Goal: Transaction & Acquisition: Book appointment/travel/reservation

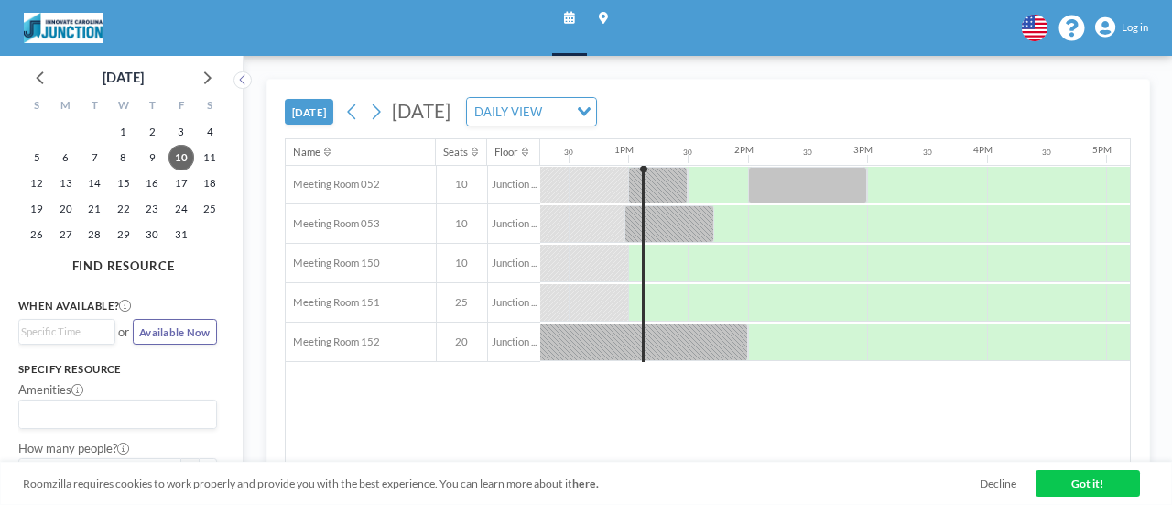
scroll to position [0, 1488]
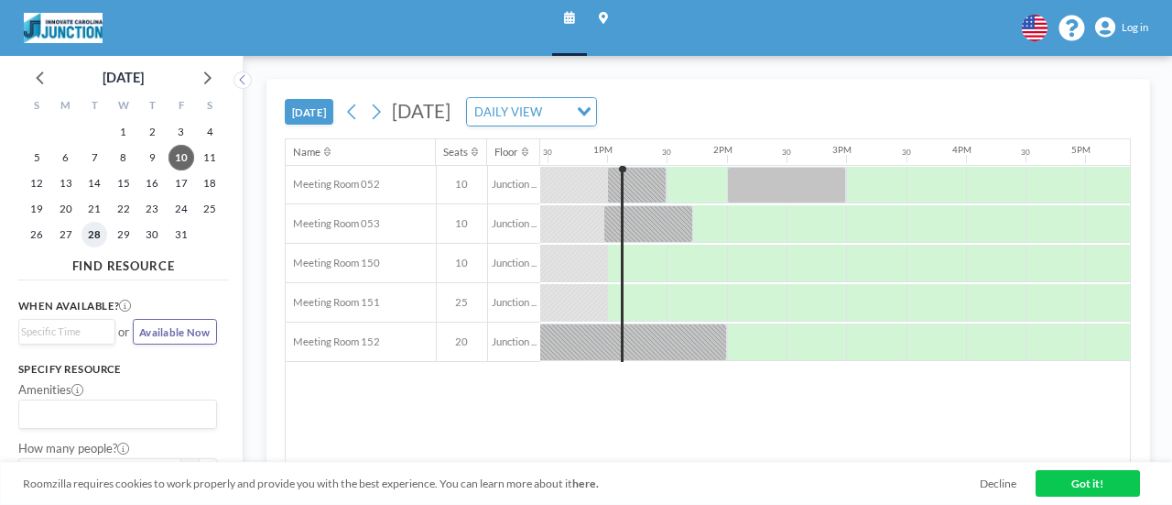
click at [98, 235] on span "28" at bounding box center [95, 235] width 26 height 26
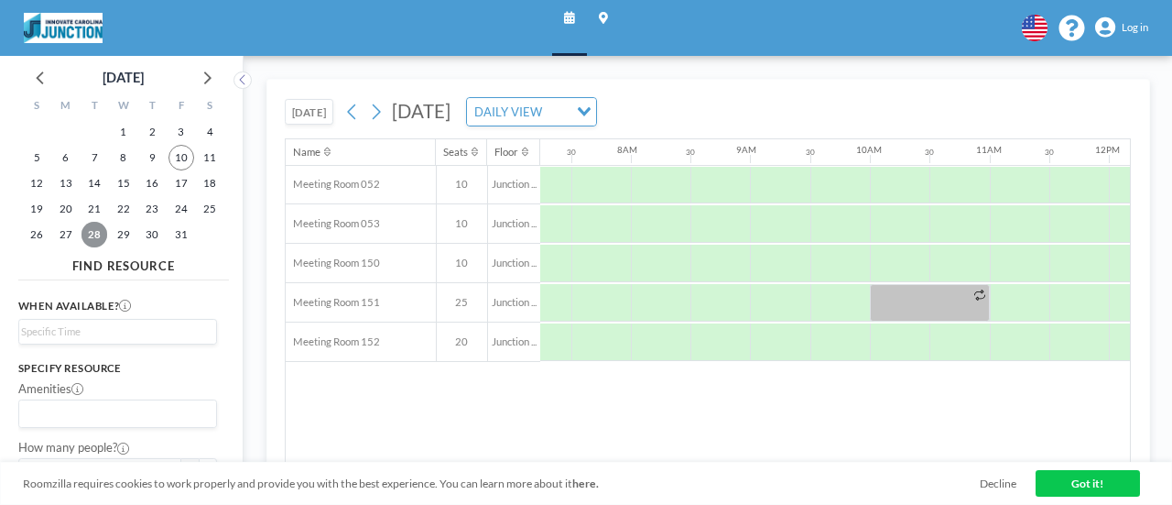
scroll to position [0, 893]
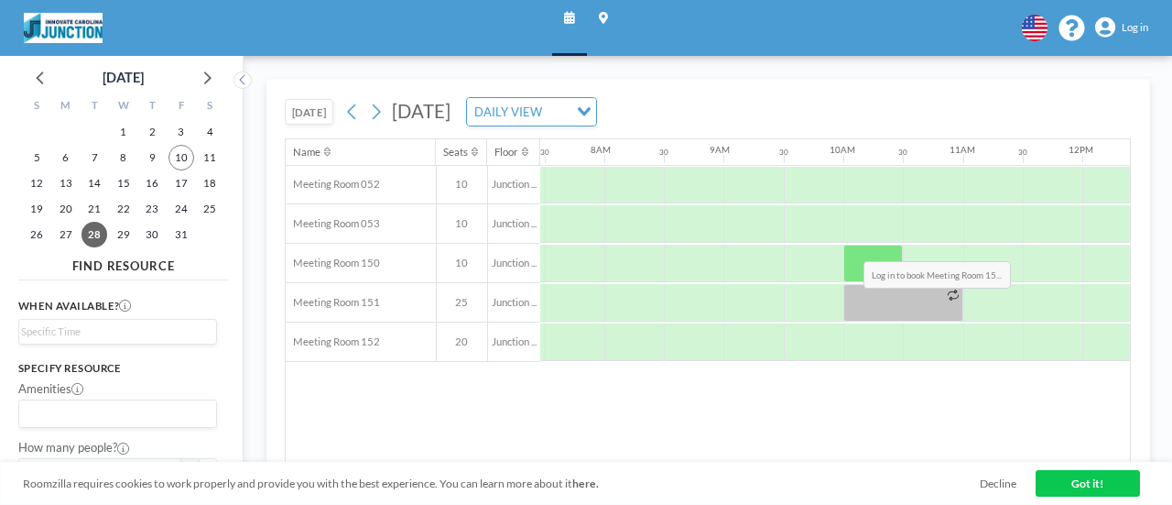
click at [850, 245] on div at bounding box center [874, 264] width 60 height 38
click at [1138, 33] on span "Log in" at bounding box center [1135, 27] width 27 height 13
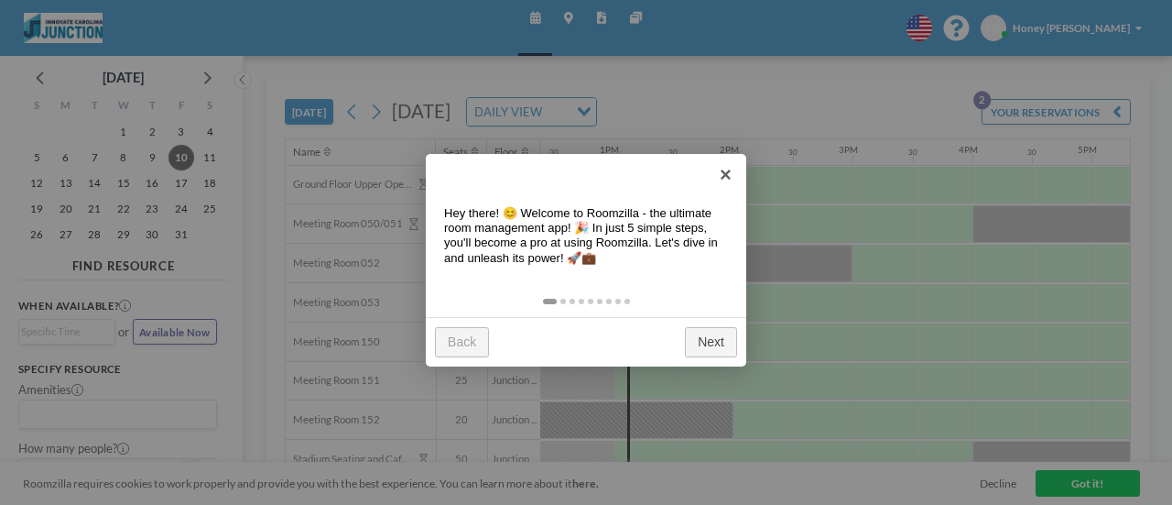
scroll to position [0, 1488]
click at [707, 339] on link "Next" at bounding box center [711, 342] width 52 height 30
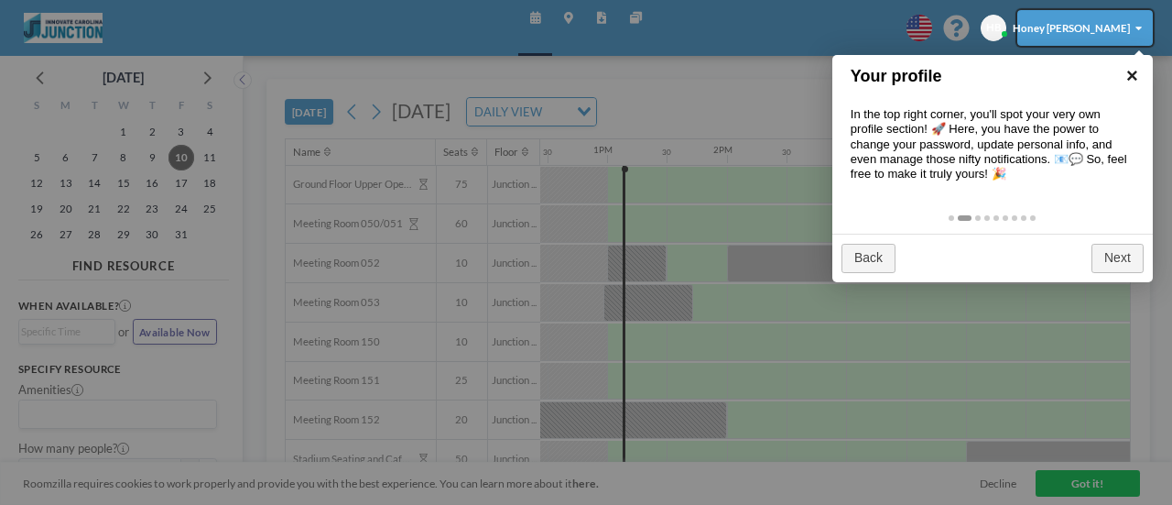
click at [1127, 76] on link "×" at bounding box center [1132, 75] width 41 height 41
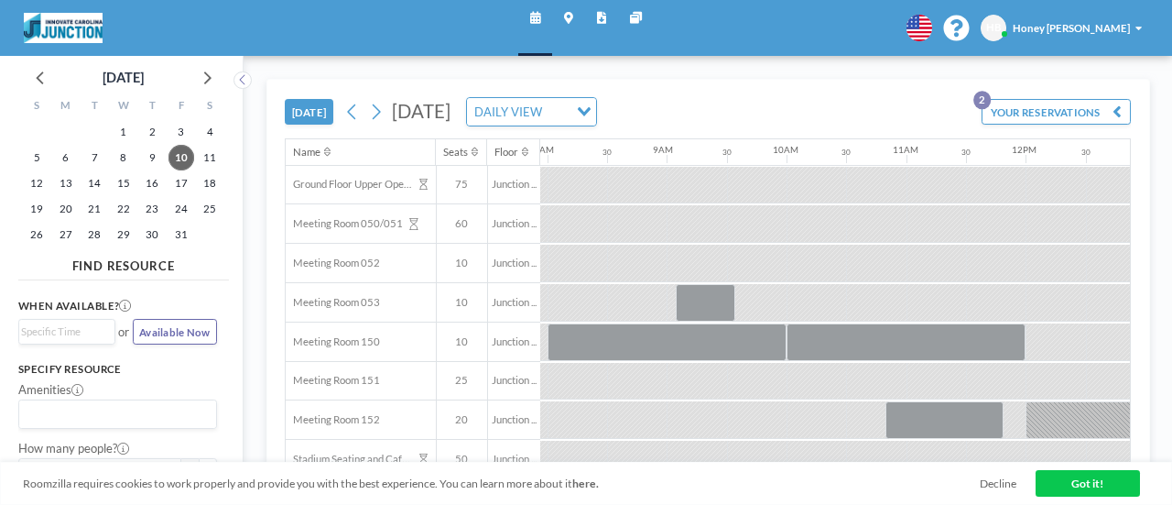
scroll to position [0, 938]
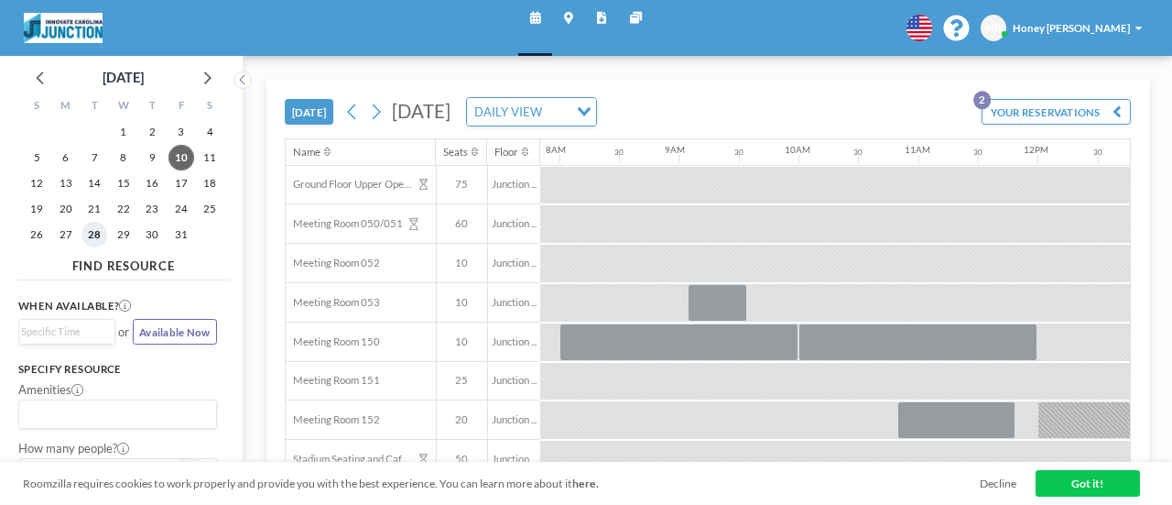
click at [90, 222] on span "28" at bounding box center [95, 235] width 26 height 26
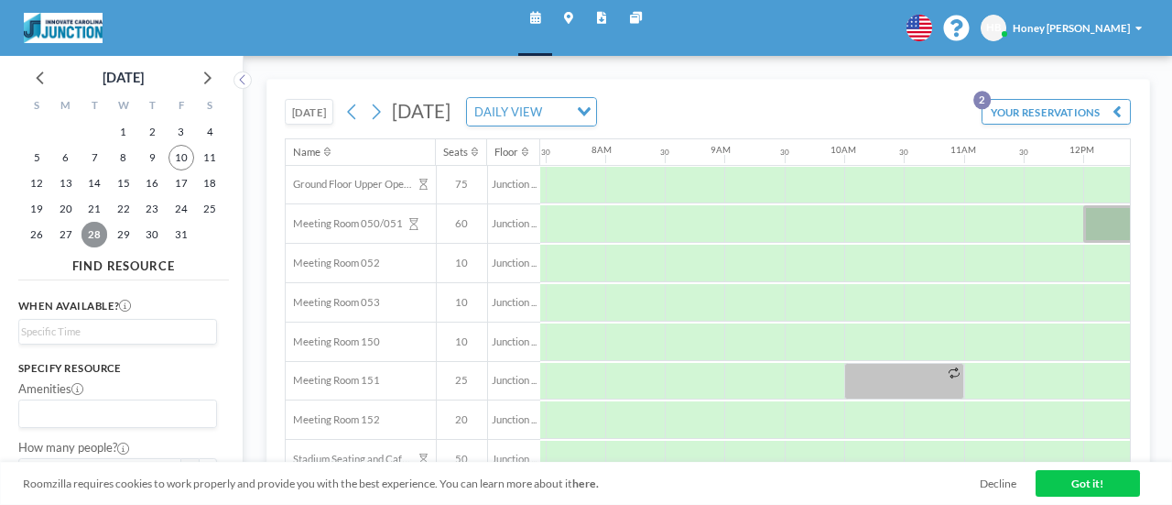
scroll to position [0, 893]
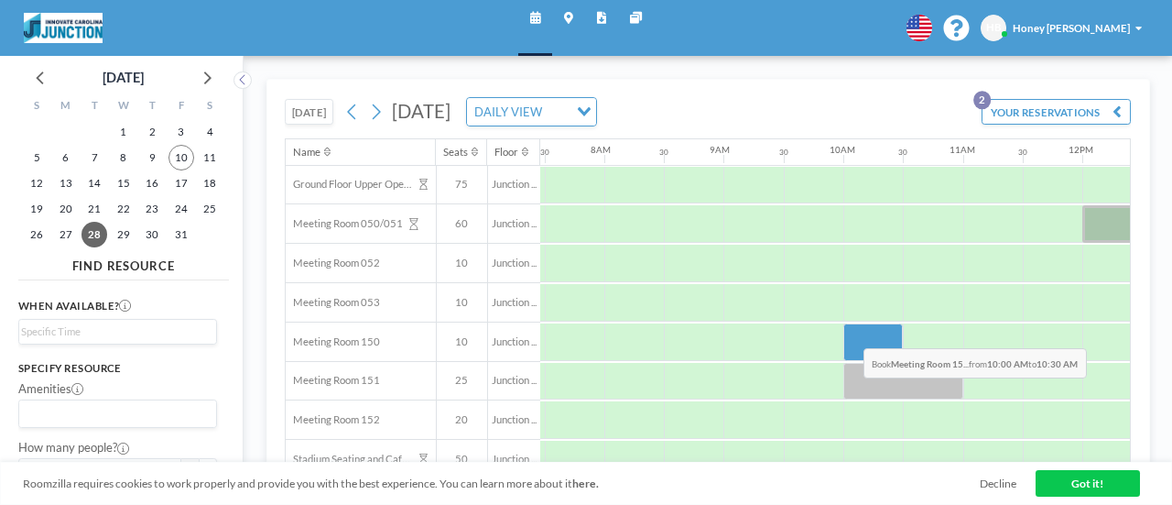
click at [850, 332] on div at bounding box center [874, 342] width 60 height 38
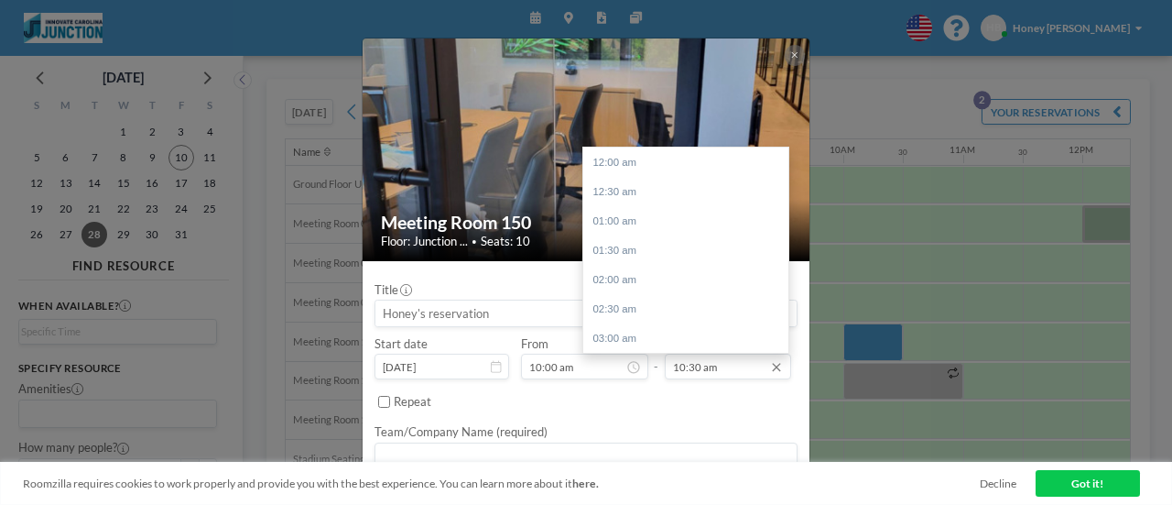
scroll to position [615, 0]
click at [719, 367] on input "10:30 am" at bounding box center [728, 367] width 127 height 26
click at [621, 186] on div "11:00 am" at bounding box center [690, 191] width 214 height 29
type input "11:00 am"
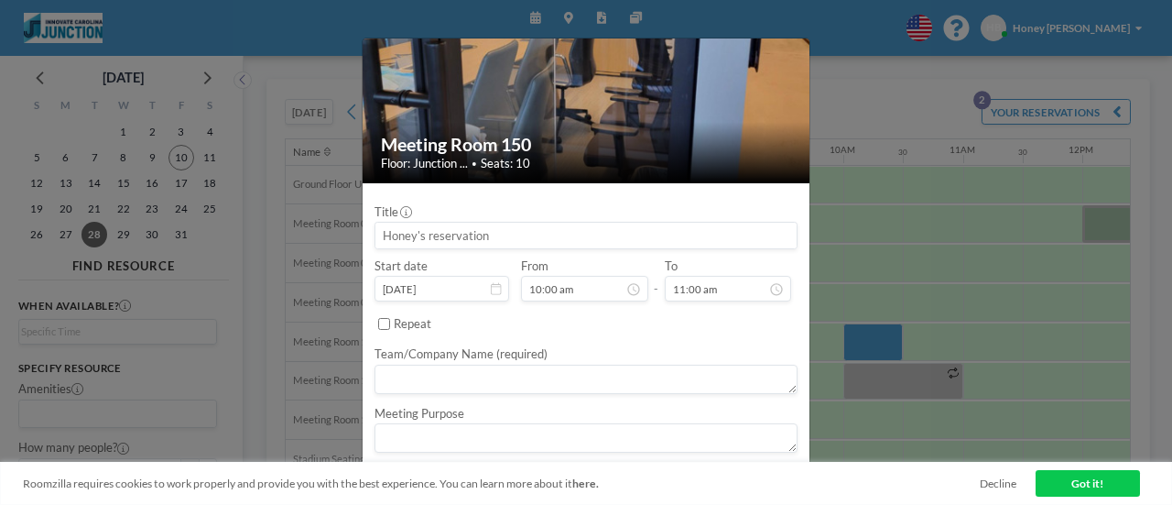
scroll to position [89, 0]
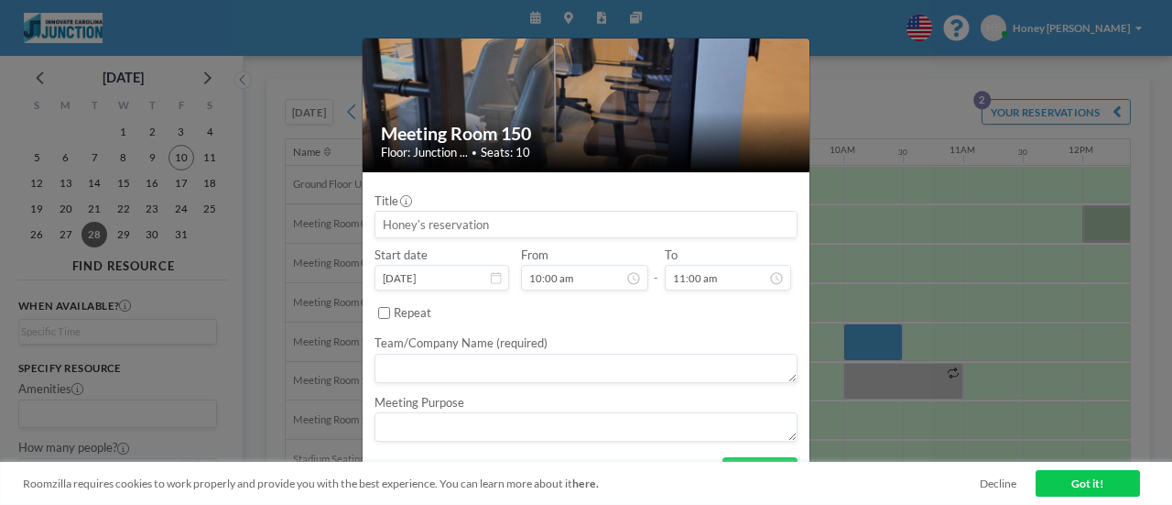
click at [495, 230] on input at bounding box center [586, 225] width 421 height 26
click at [697, 369] on textarea at bounding box center [586, 368] width 423 height 29
type textarea "B"
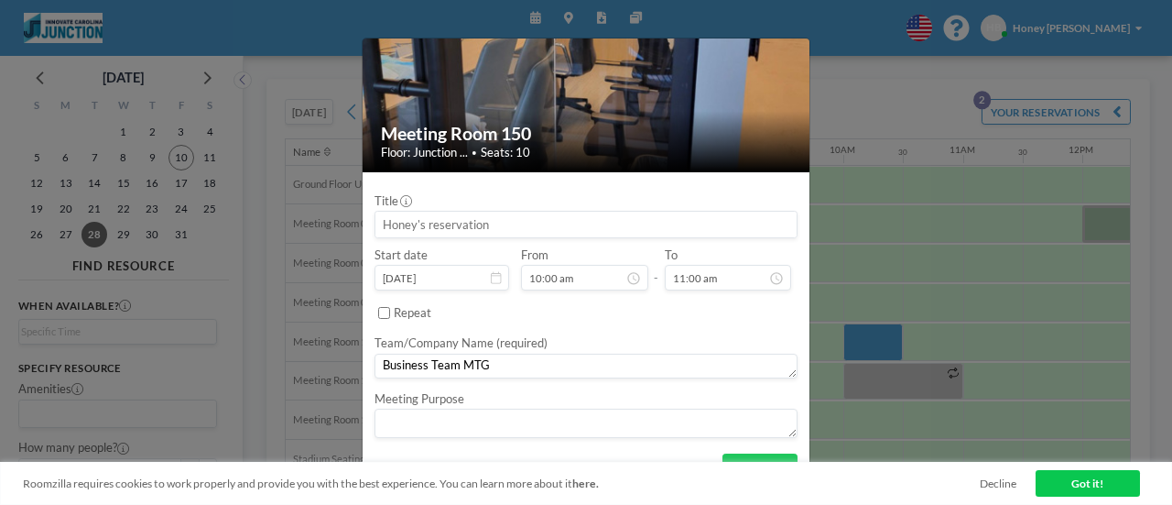
click at [724, 422] on textarea at bounding box center [586, 422] width 423 height 29
click at [594, 359] on textarea "Business Team MTG" at bounding box center [586, 367] width 423 height 26
type textarea "Business Team"
click at [586, 422] on textarea at bounding box center [586, 422] width 423 height 29
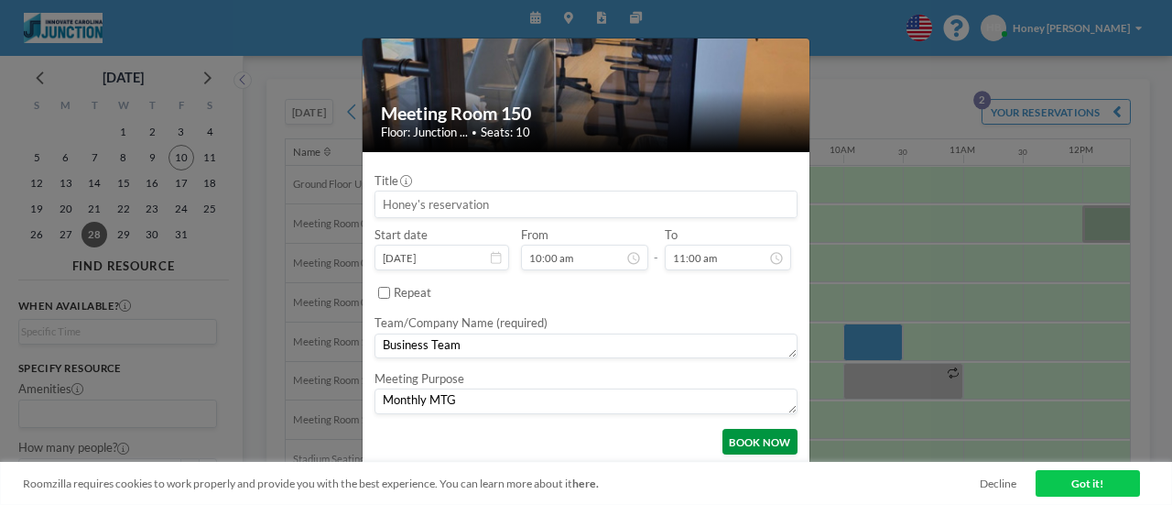
type textarea "Monthly MTG"
click at [741, 437] on button "BOOK NOW" at bounding box center [760, 442] width 75 height 26
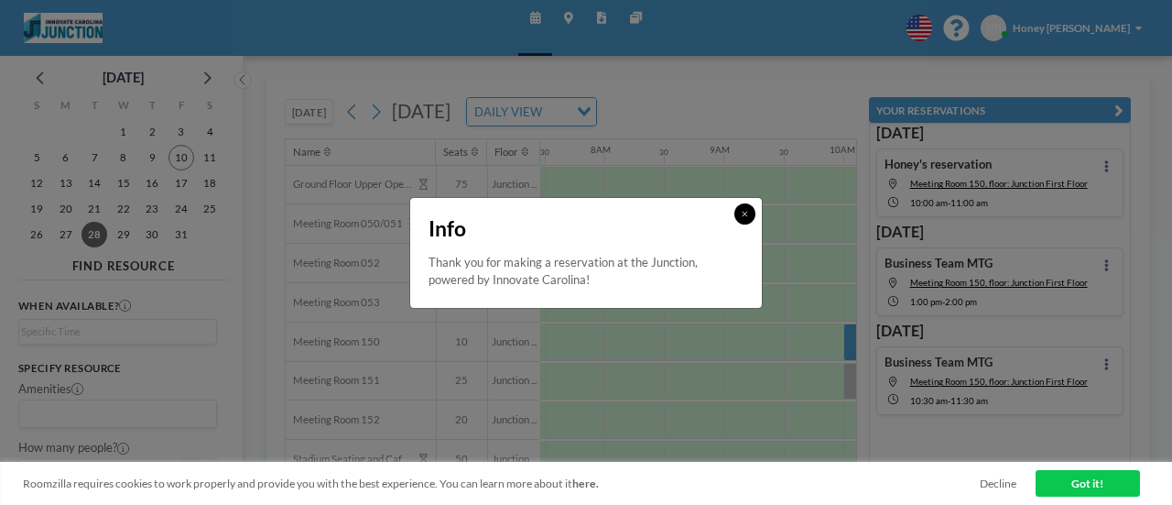
click at [755, 208] on button at bounding box center [745, 213] width 21 height 21
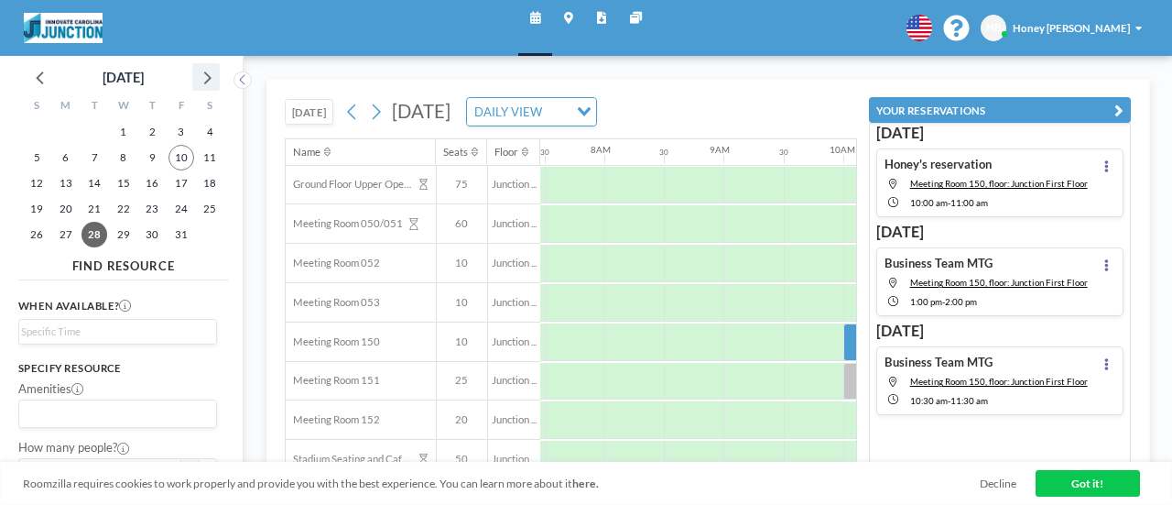
click at [205, 78] on icon at bounding box center [206, 77] width 24 height 24
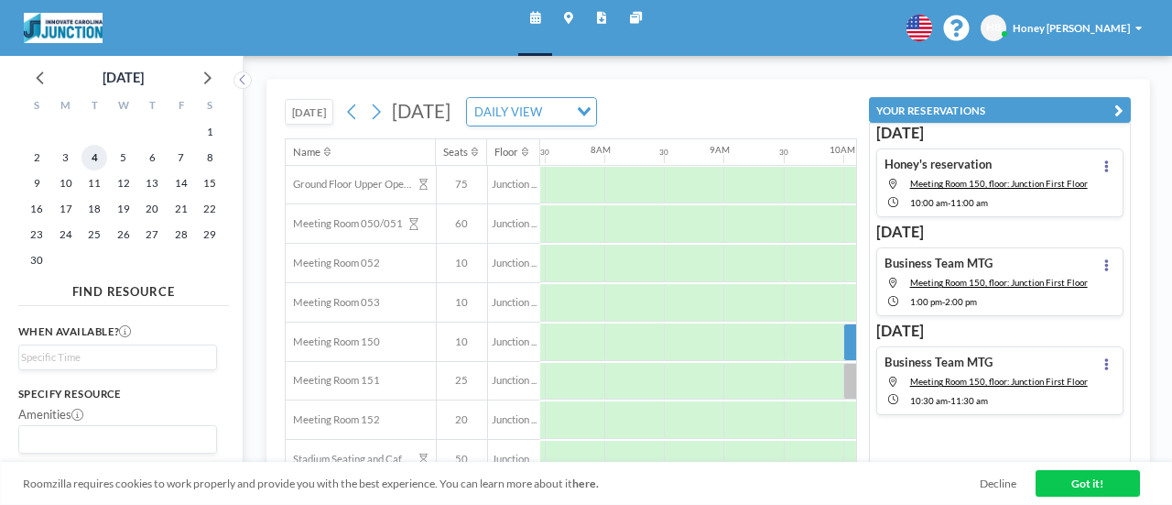
click at [93, 150] on span "4" at bounding box center [95, 158] width 26 height 26
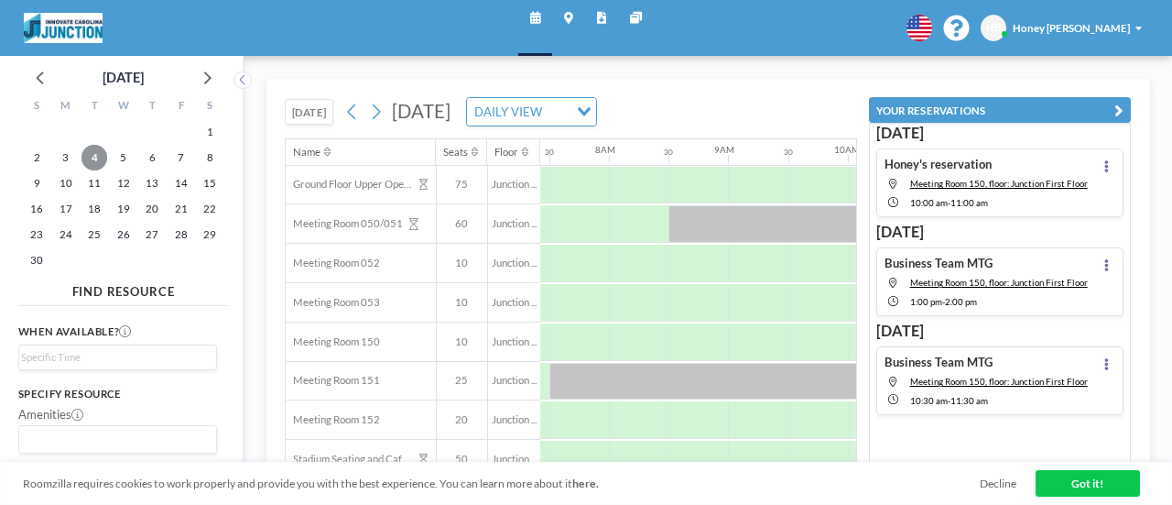
scroll to position [0, 893]
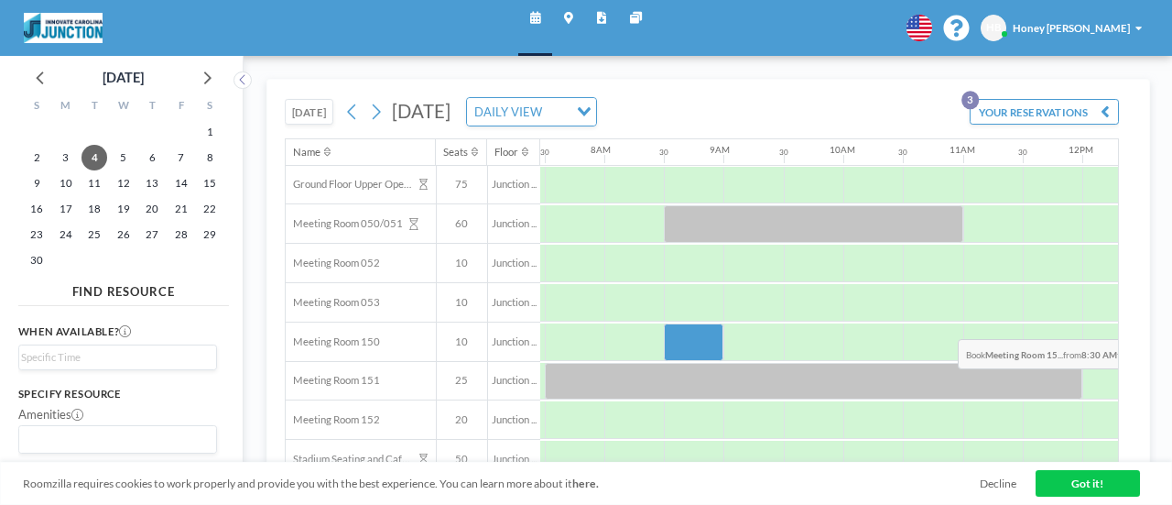
click at [682, 323] on div at bounding box center [694, 342] width 60 height 38
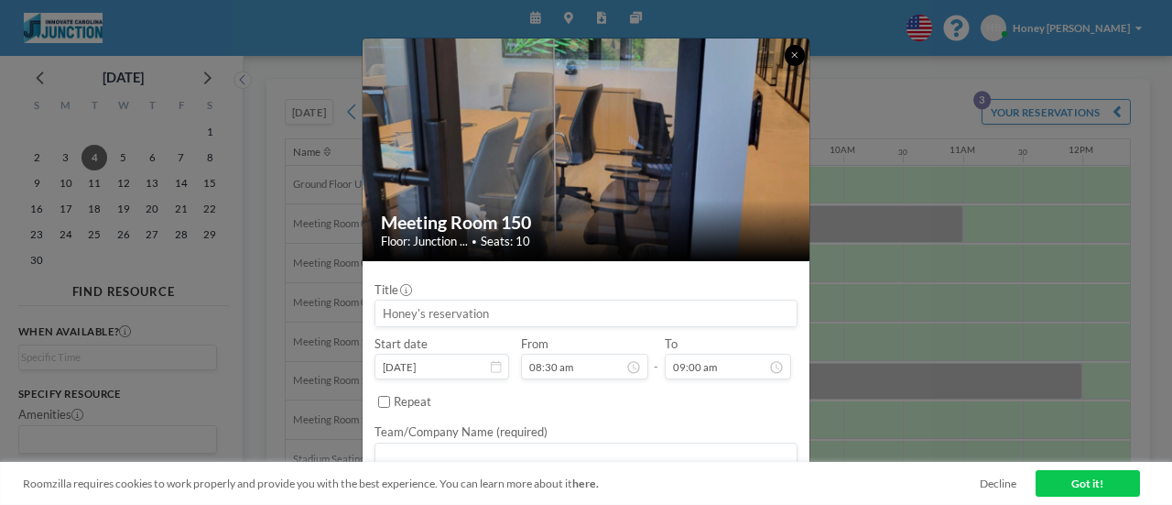
click at [794, 54] on icon at bounding box center [794, 54] width 6 height 9
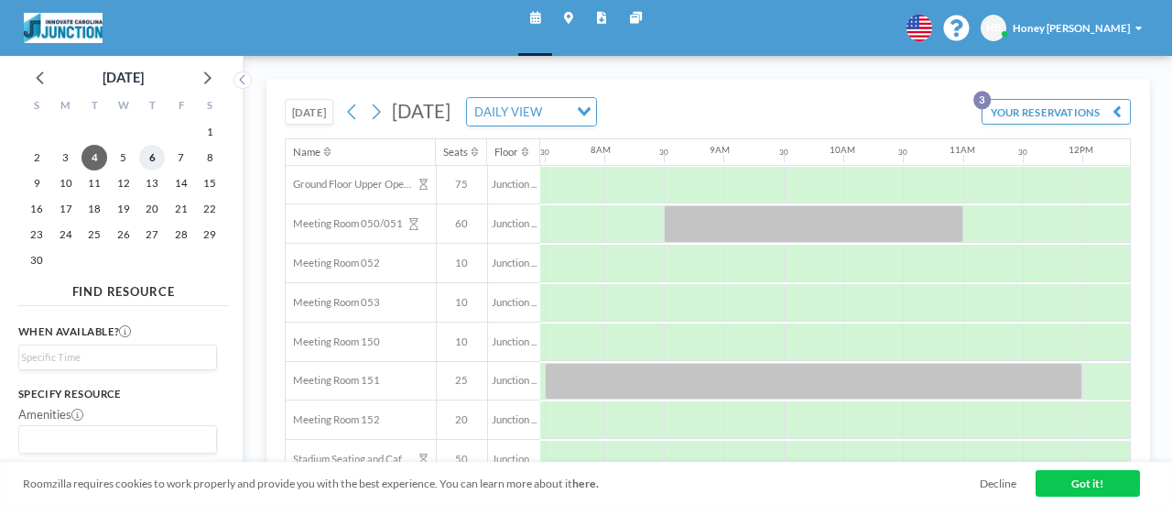
click at [147, 162] on span "6" at bounding box center [152, 158] width 26 height 26
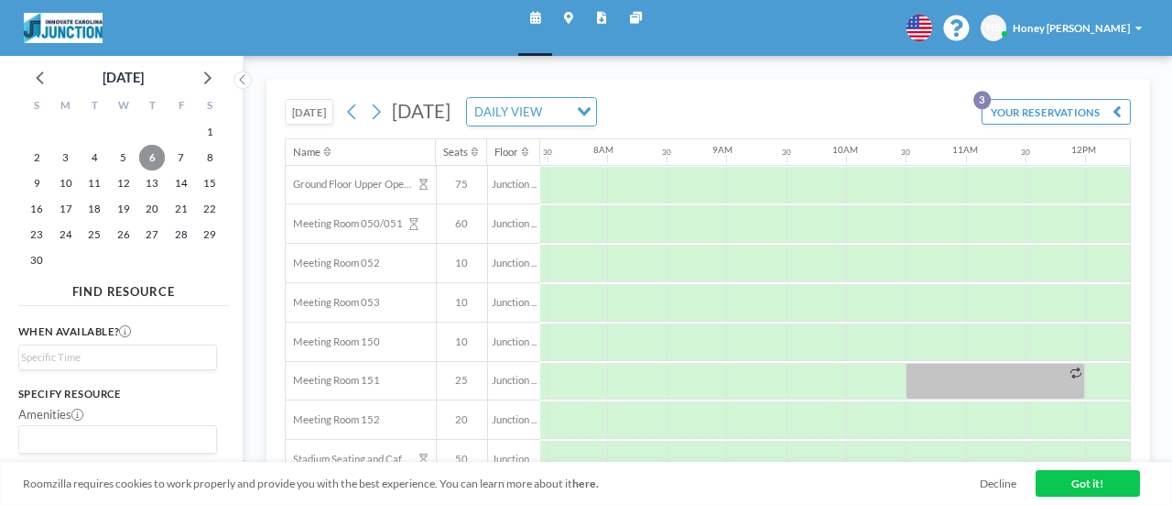
scroll to position [0, 893]
